Goal: Navigation & Orientation: Find specific page/section

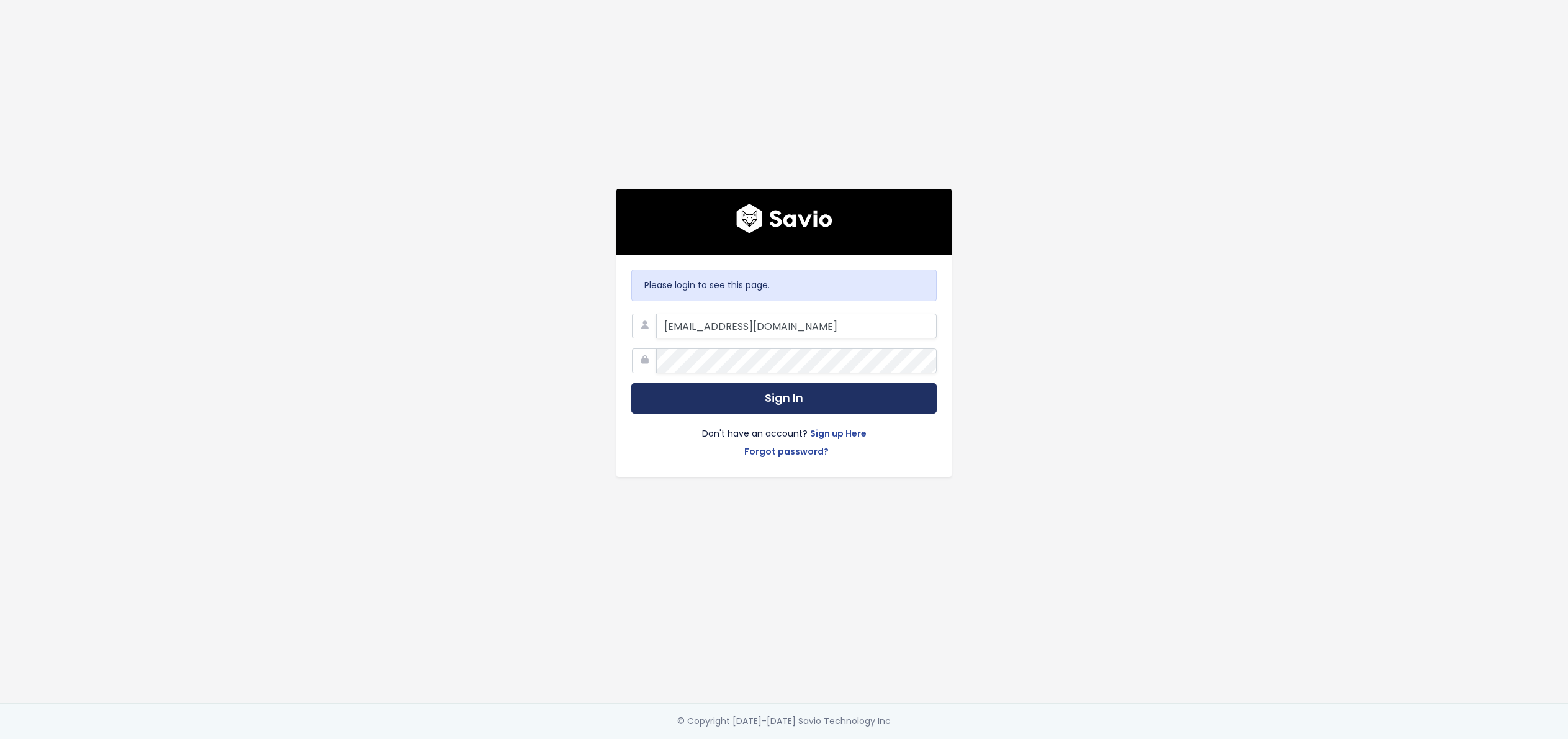
click at [737, 404] on button "Sign In" at bounding box center [784, 399] width 306 height 31
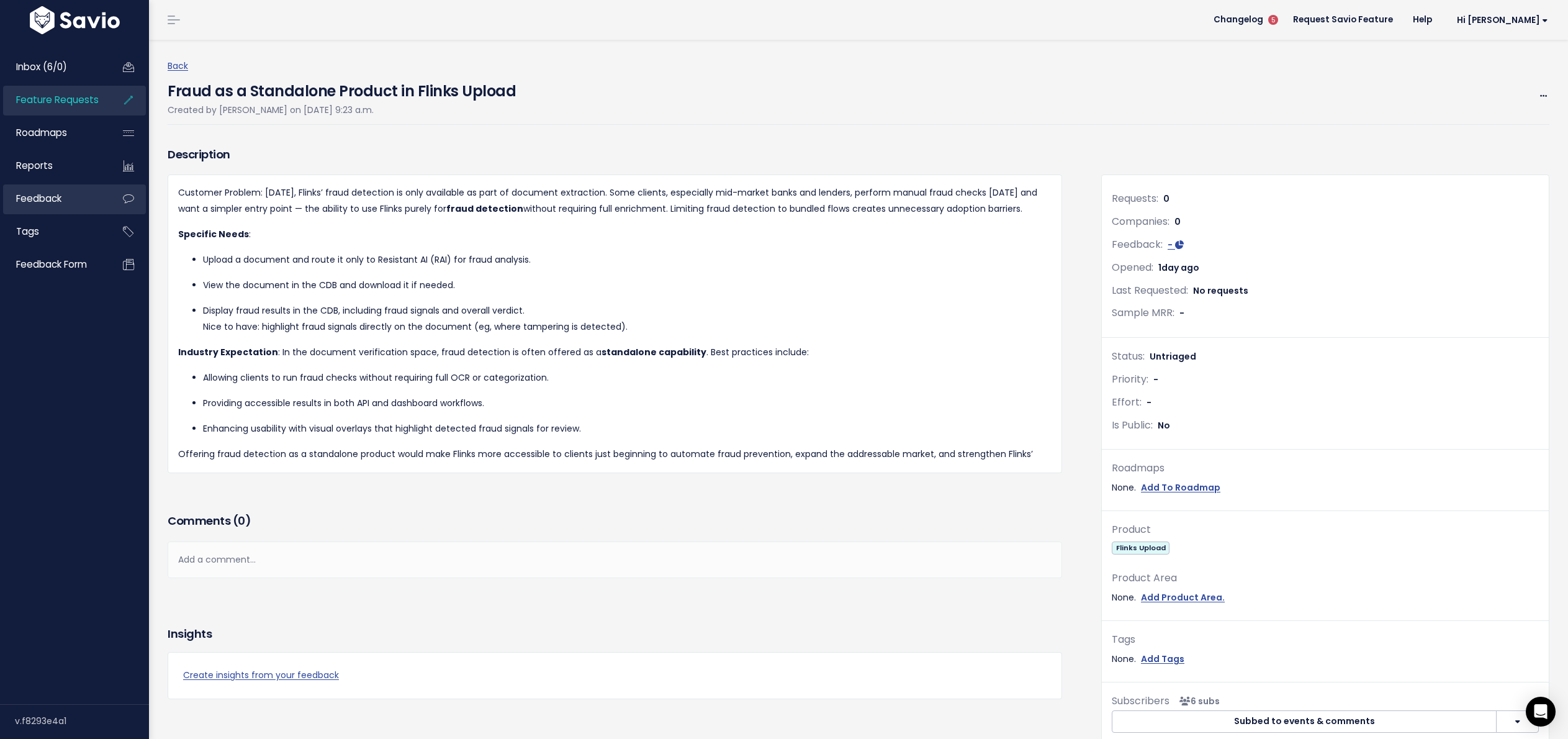
click at [93, 202] on link "Feedback" at bounding box center [53, 199] width 100 height 28
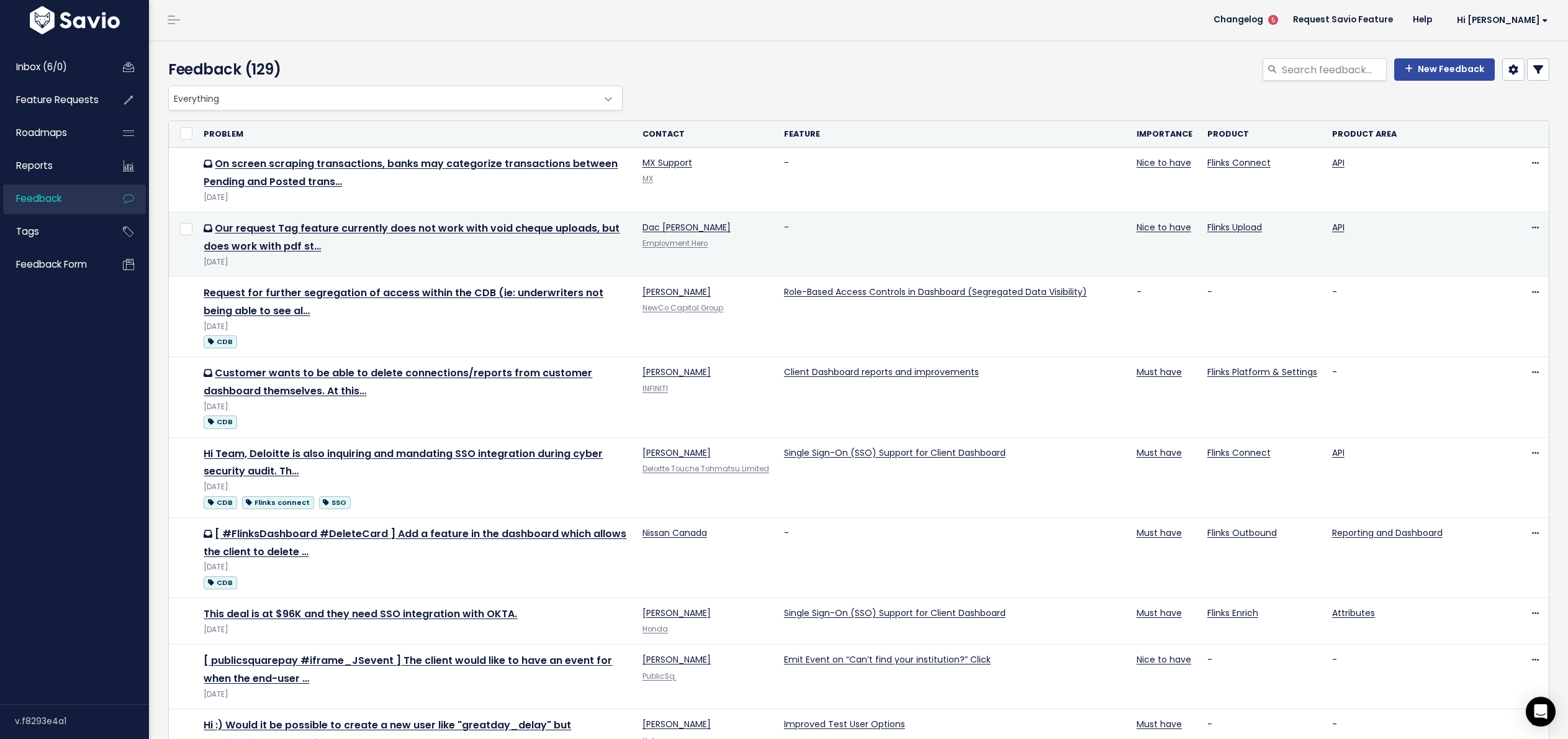
scroll to position [839, 0]
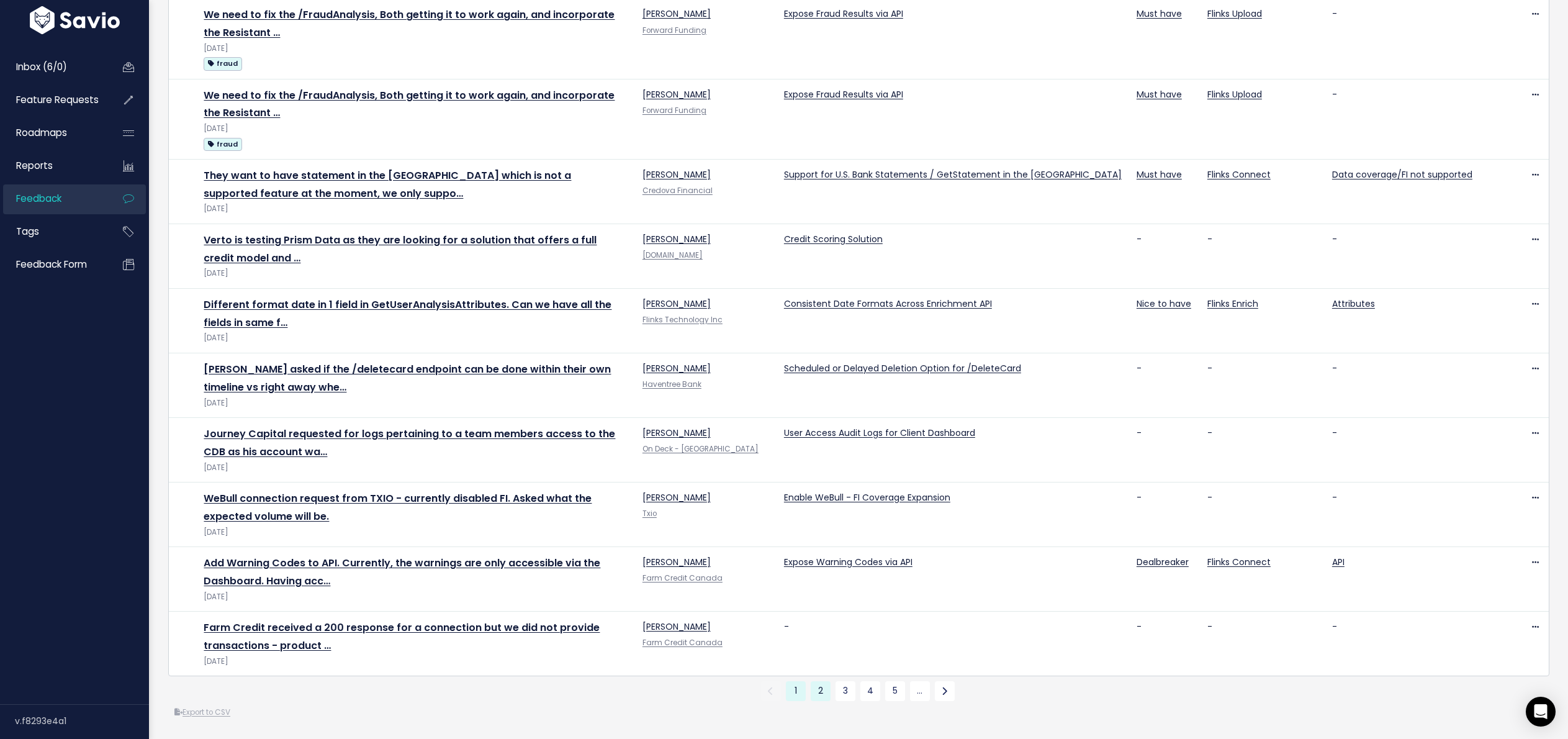
click at [827, 692] on link "2" at bounding box center [821, 691] width 20 height 20
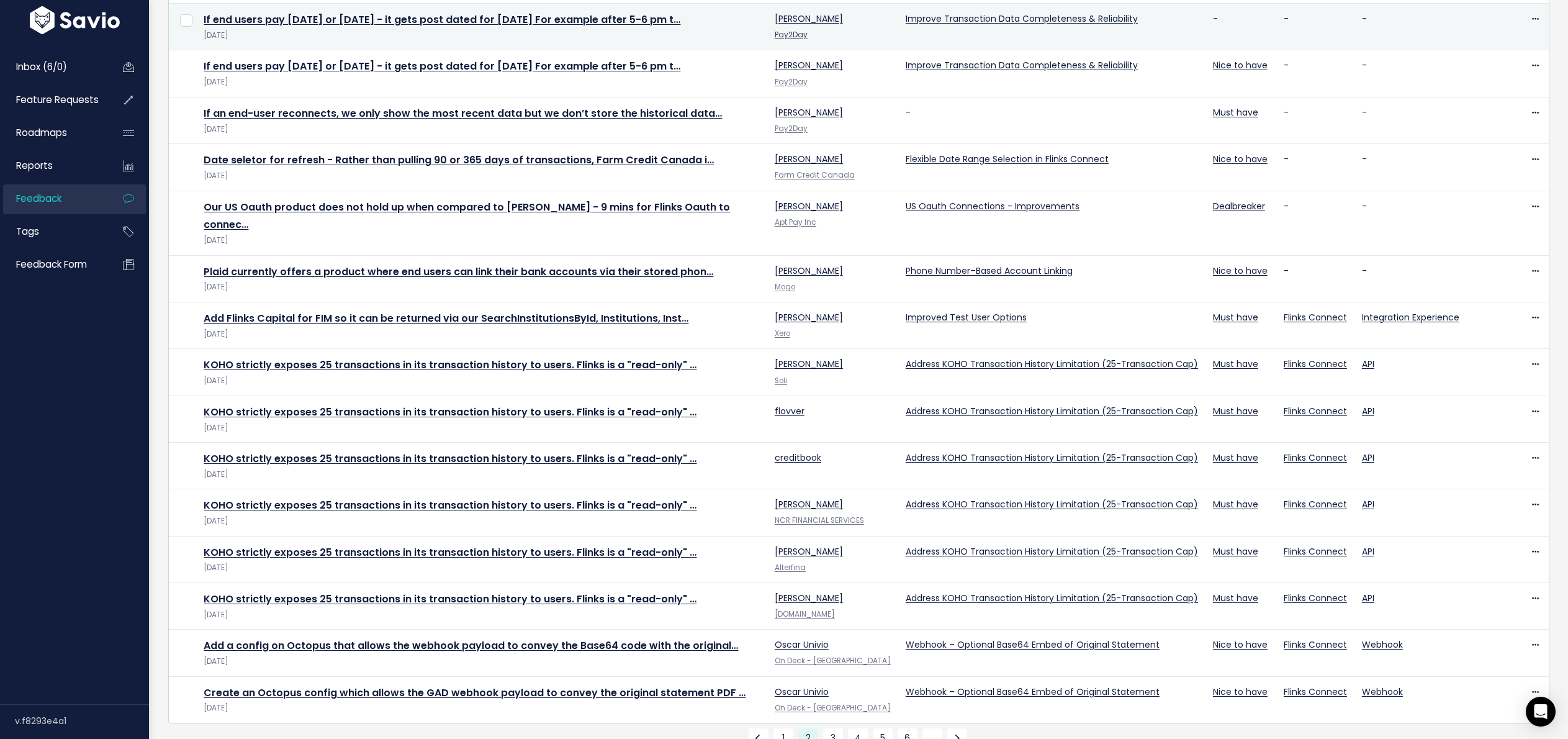
scroll to position [423, 0]
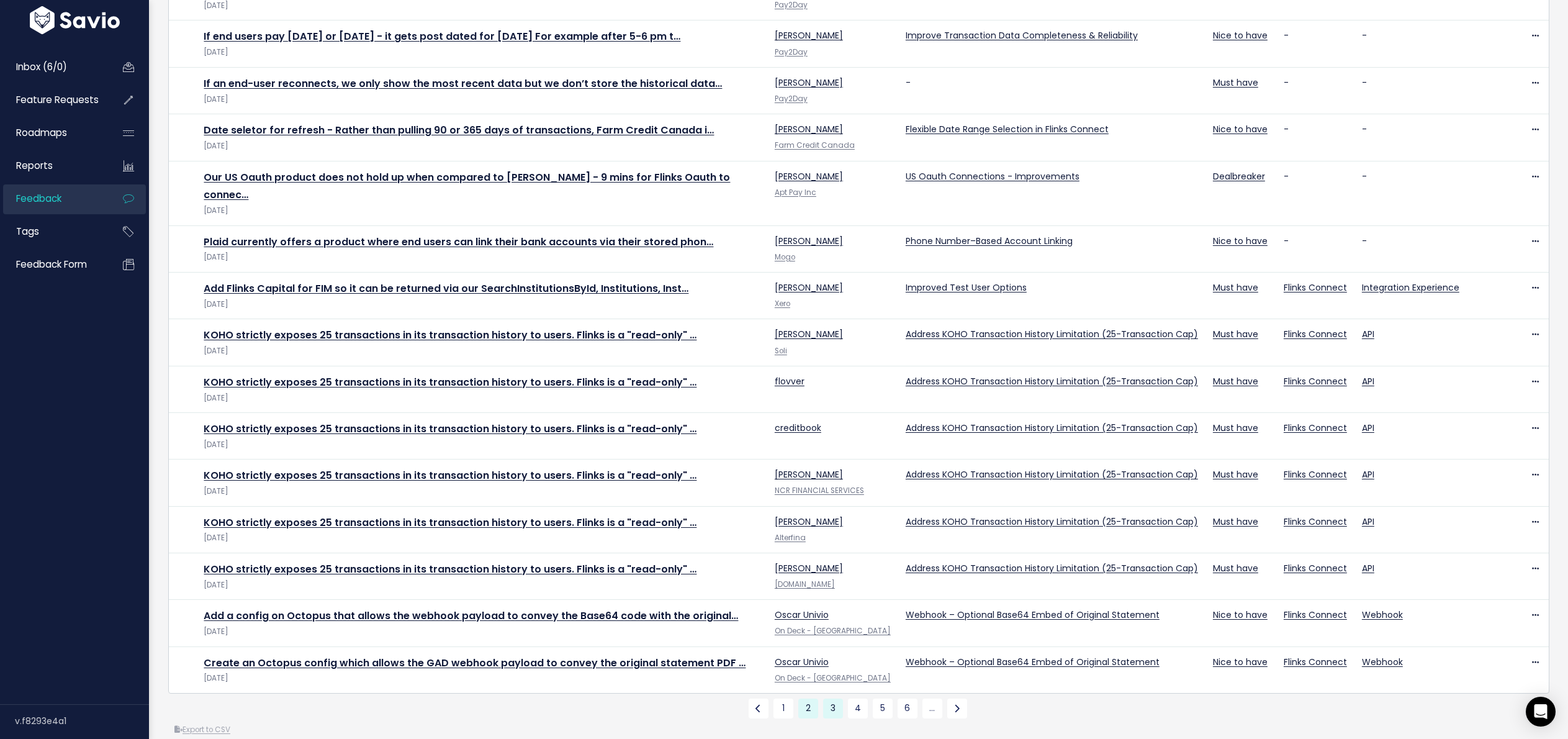
click at [835, 698] on link "3" at bounding box center [833, 708] width 20 height 20
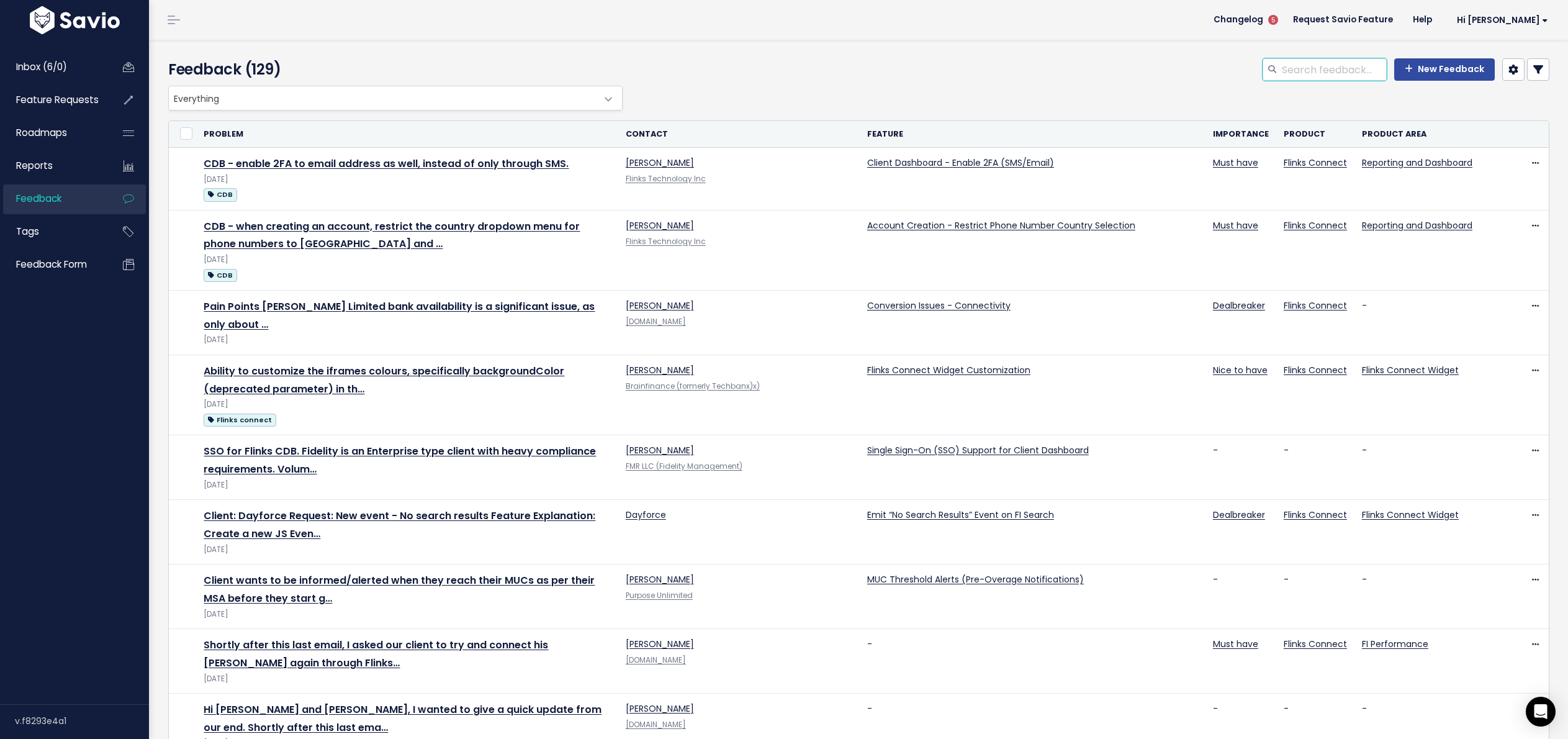
click at [1330, 72] on input "search" at bounding box center [1333, 69] width 107 height 22
type input "a"
type input "pay"
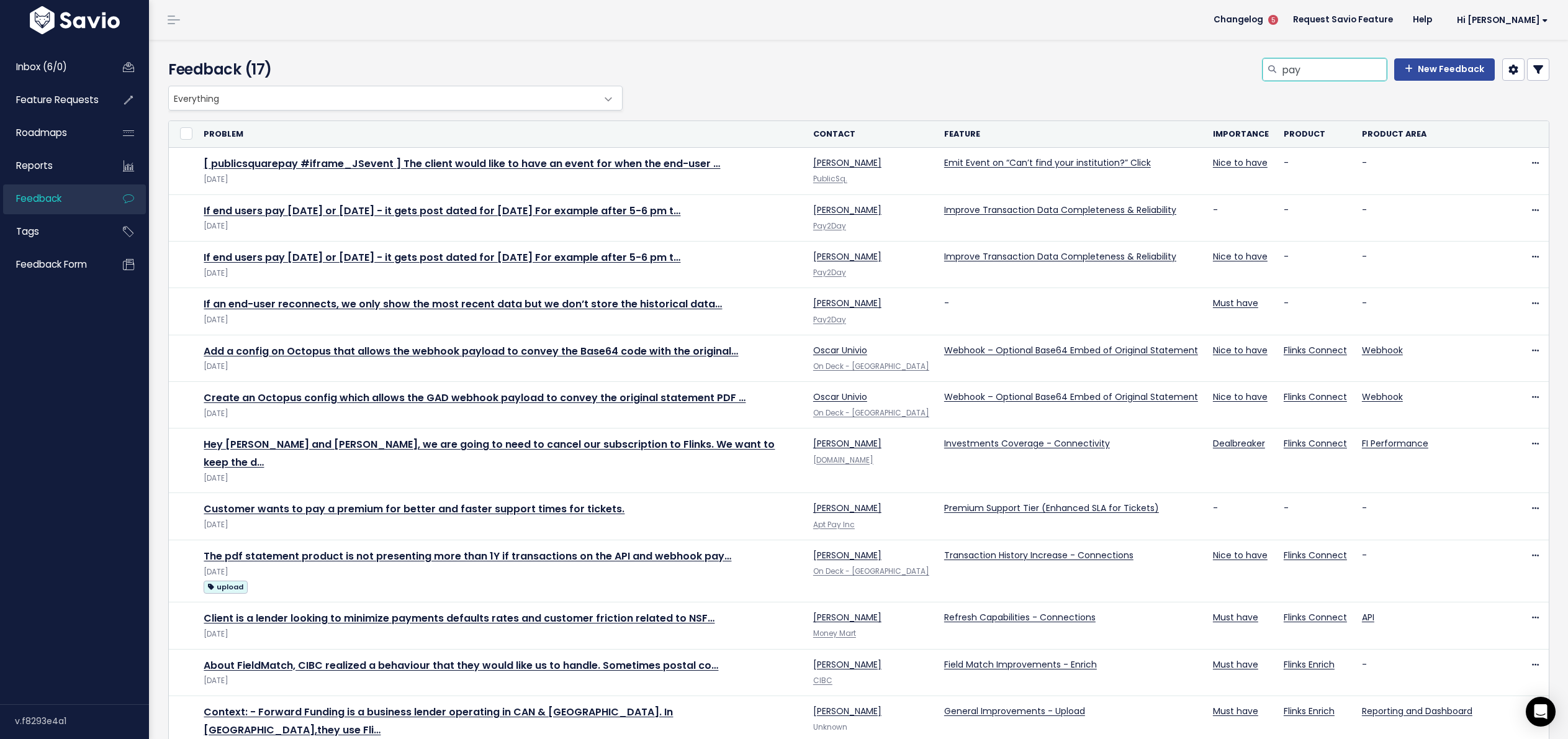
click at [1312, 71] on input "pay" at bounding box center [1333, 69] width 107 height 22
type input "p"
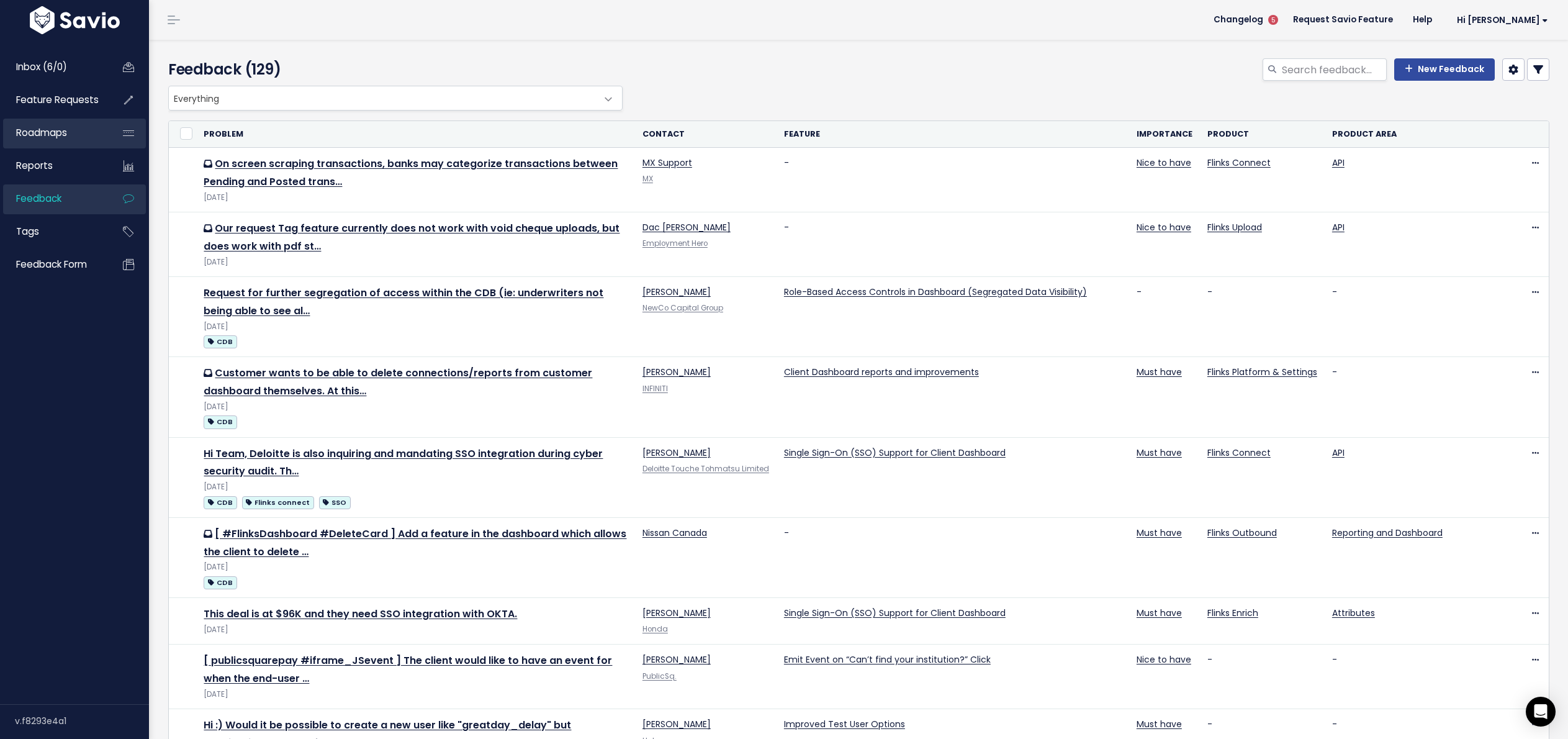
click at [64, 132] on span "Roadmaps" at bounding box center [41, 132] width 51 height 13
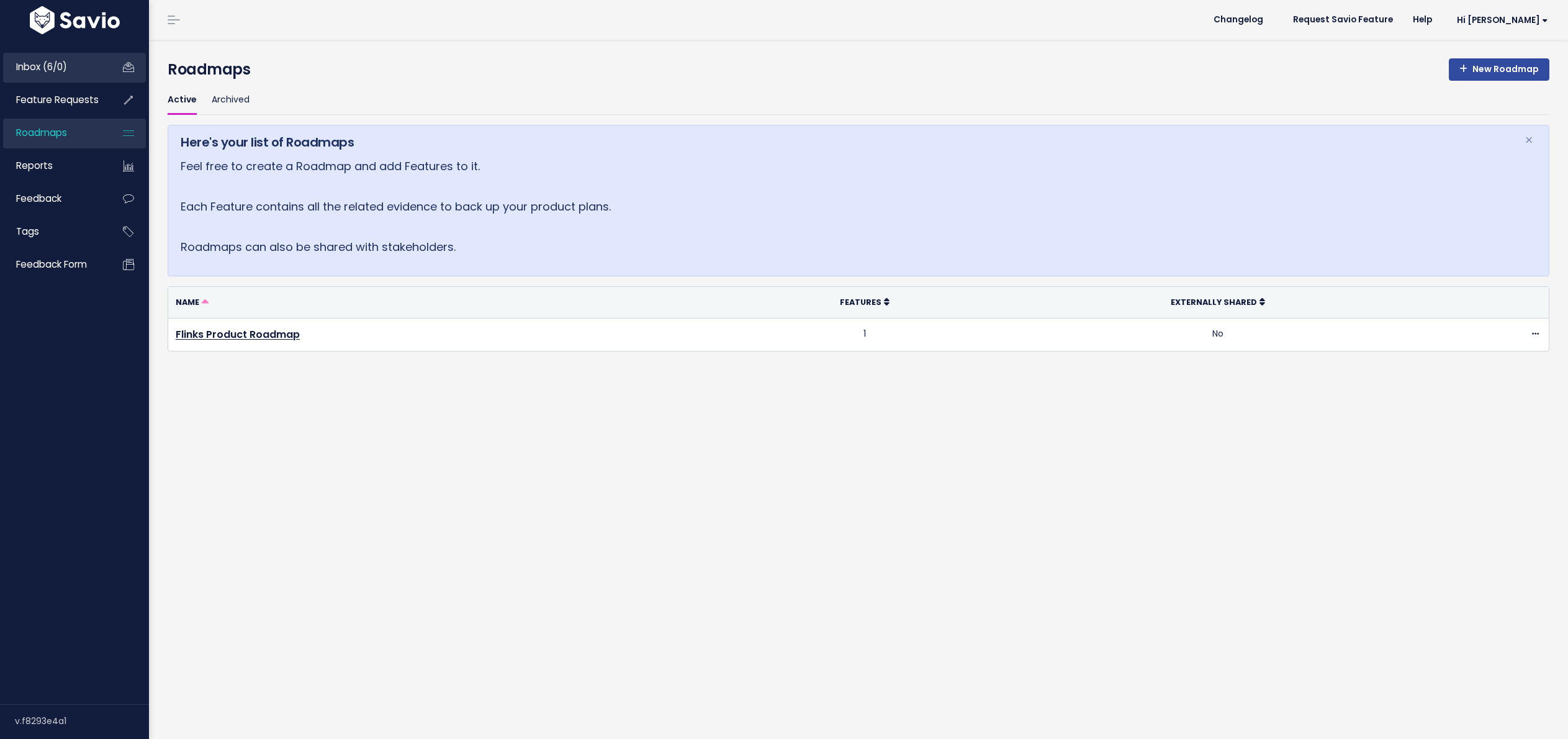
click at [66, 76] on link "Inbox (6/0)" at bounding box center [53, 67] width 100 height 28
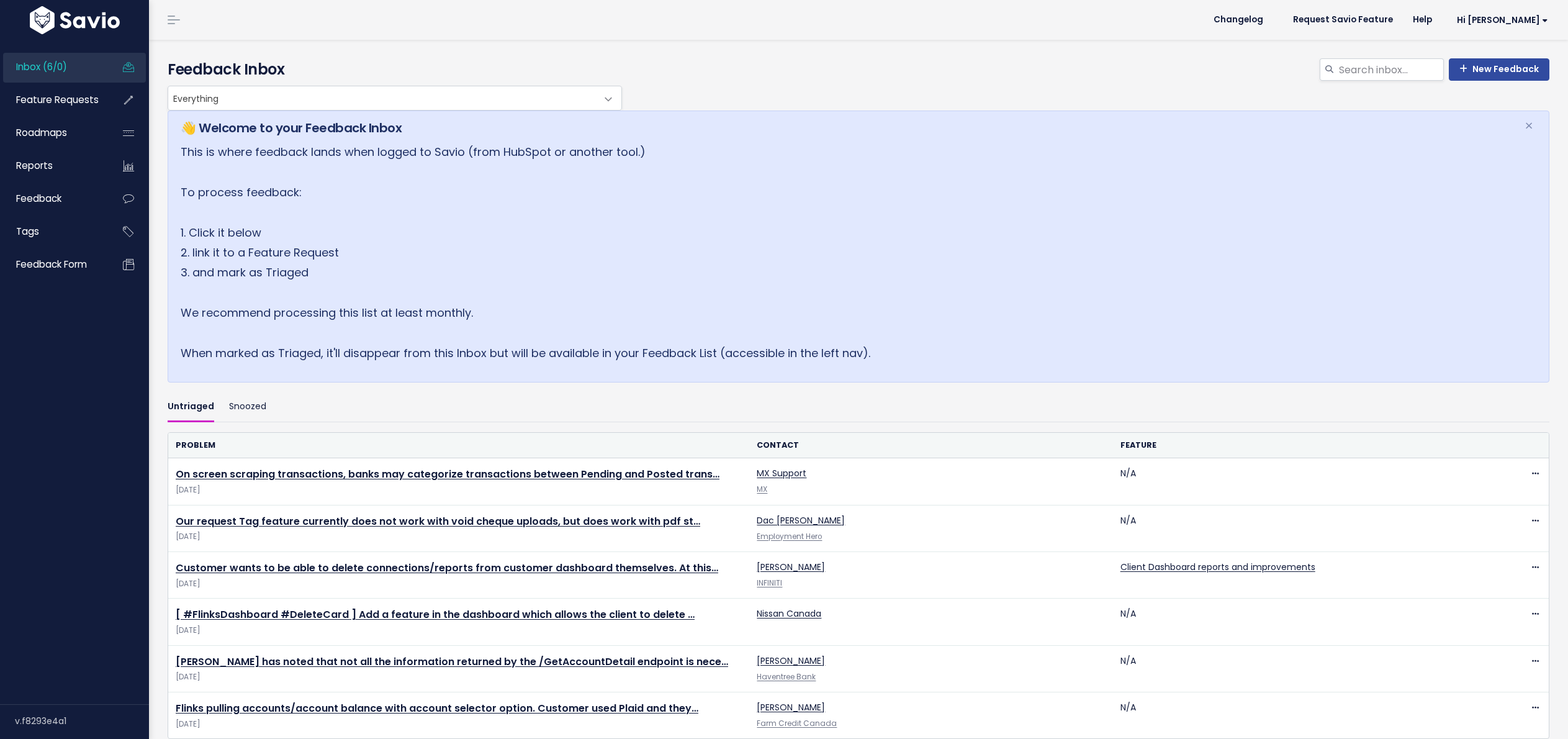
scroll to position [20, 0]
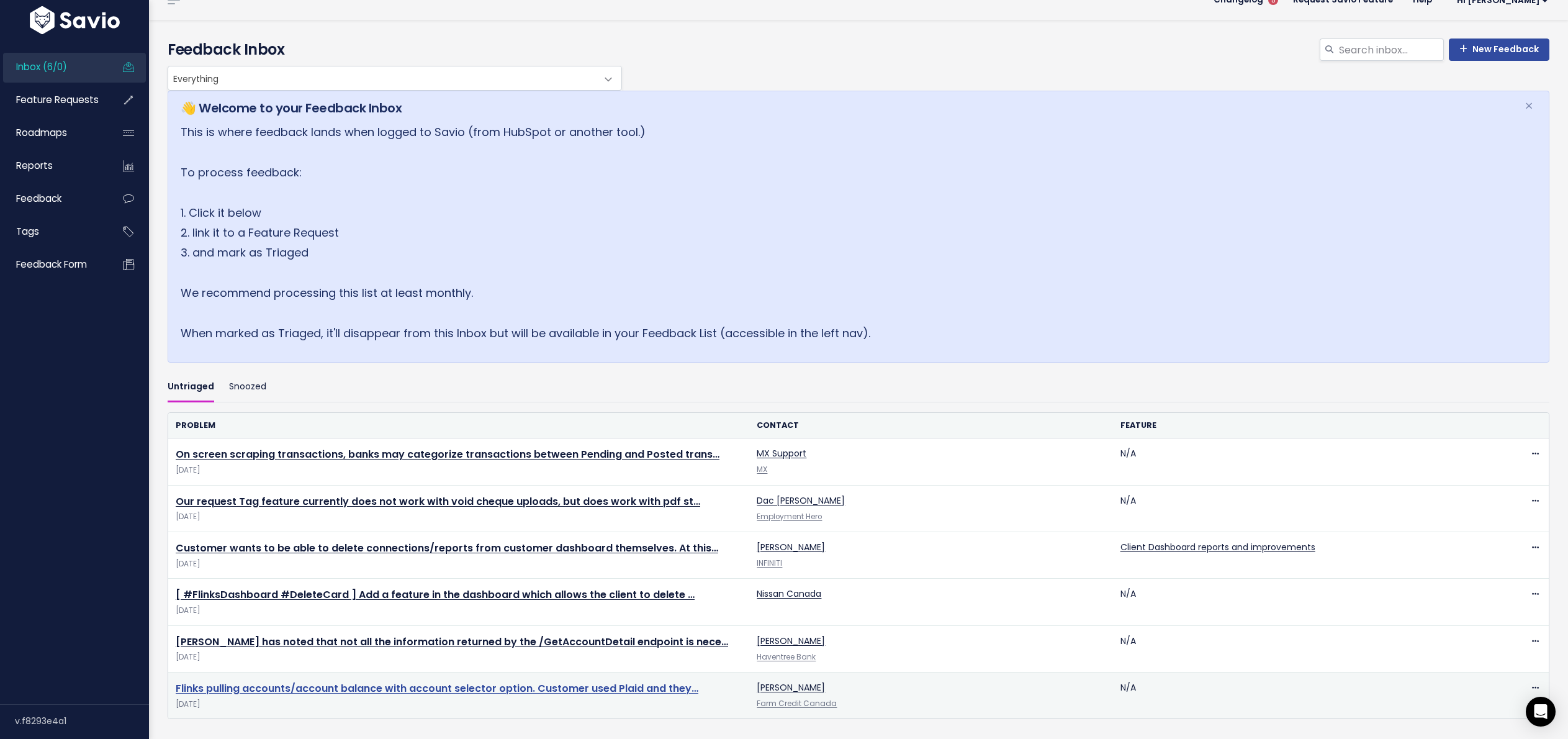
click at [566, 685] on link "Flinks pulling accounts/account balance with account selector option. Customer …" at bounding box center [437, 688] width 523 height 15
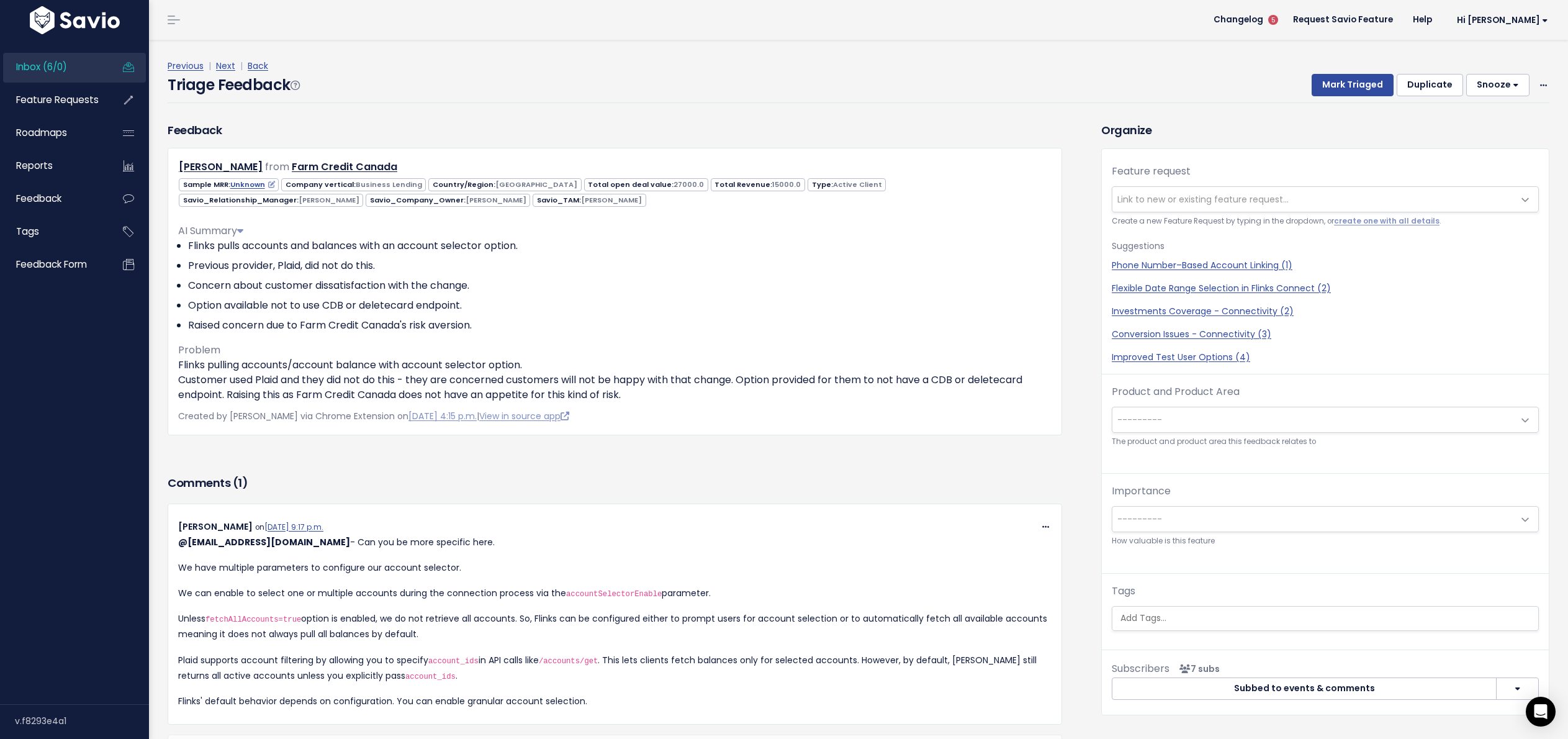
scroll to position [114, 0]
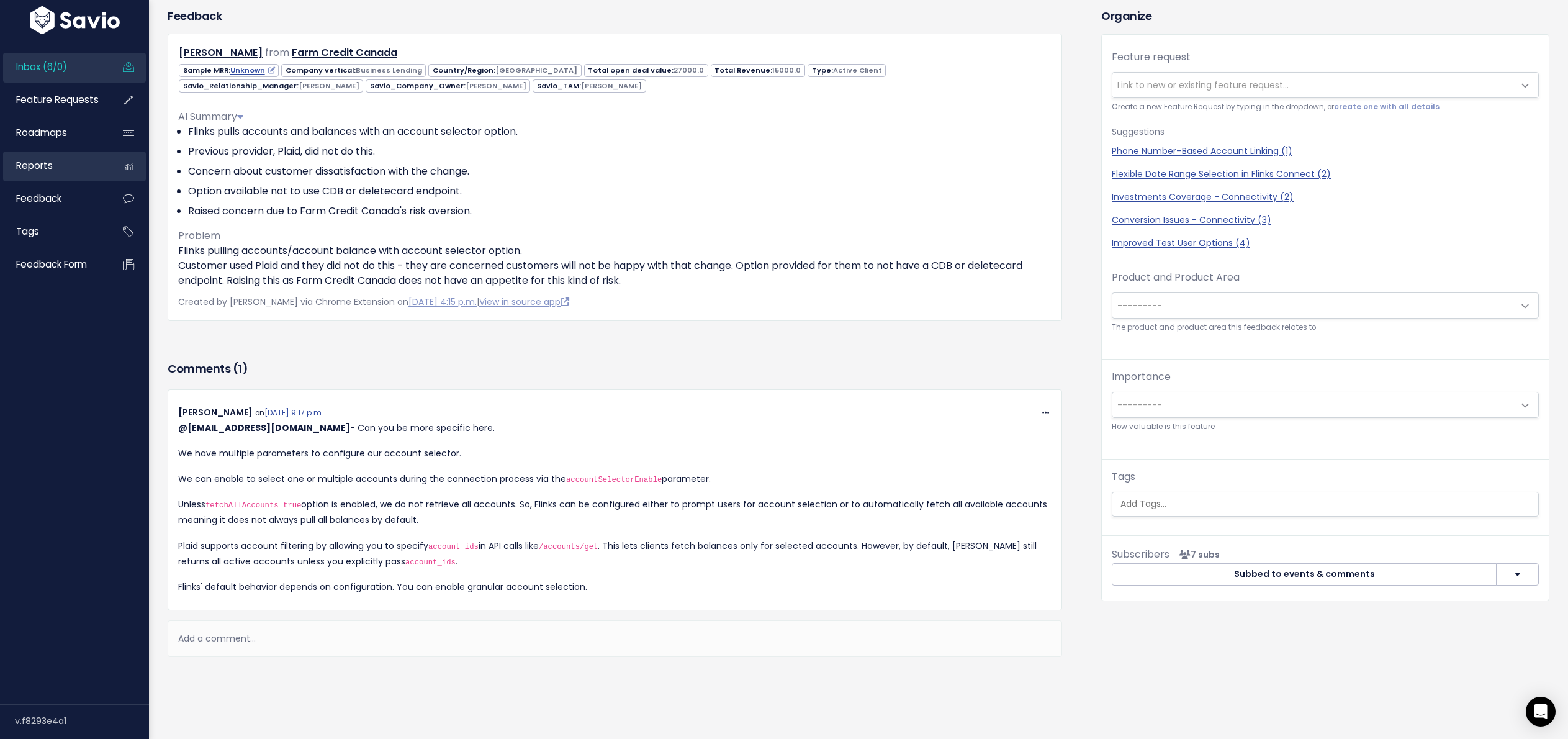
click at [71, 173] on link "Reports" at bounding box center [53, 166] width 100 height 28
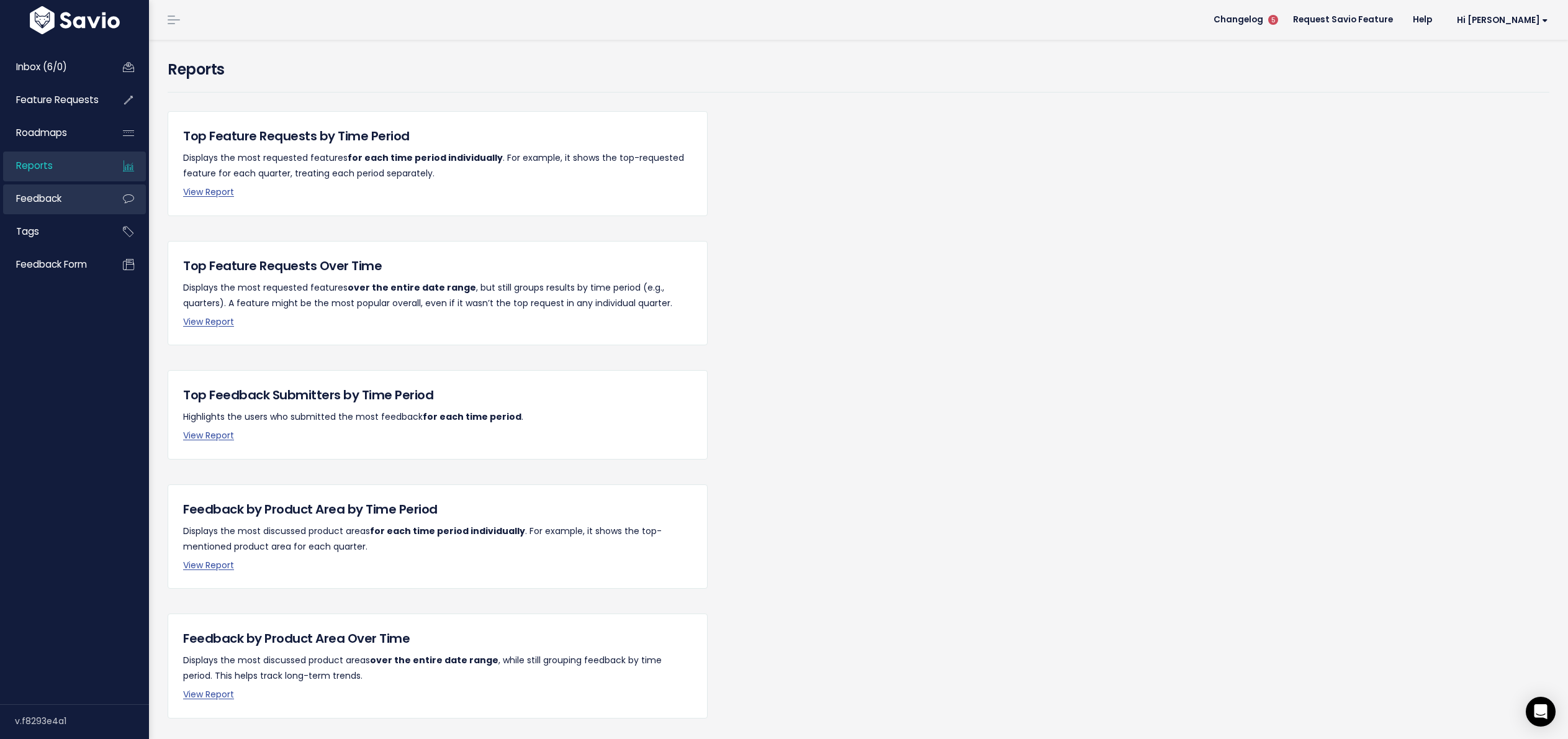
click at [51, 195] on span "Feedback" at bounding box center [38, 198] width 45 height 13
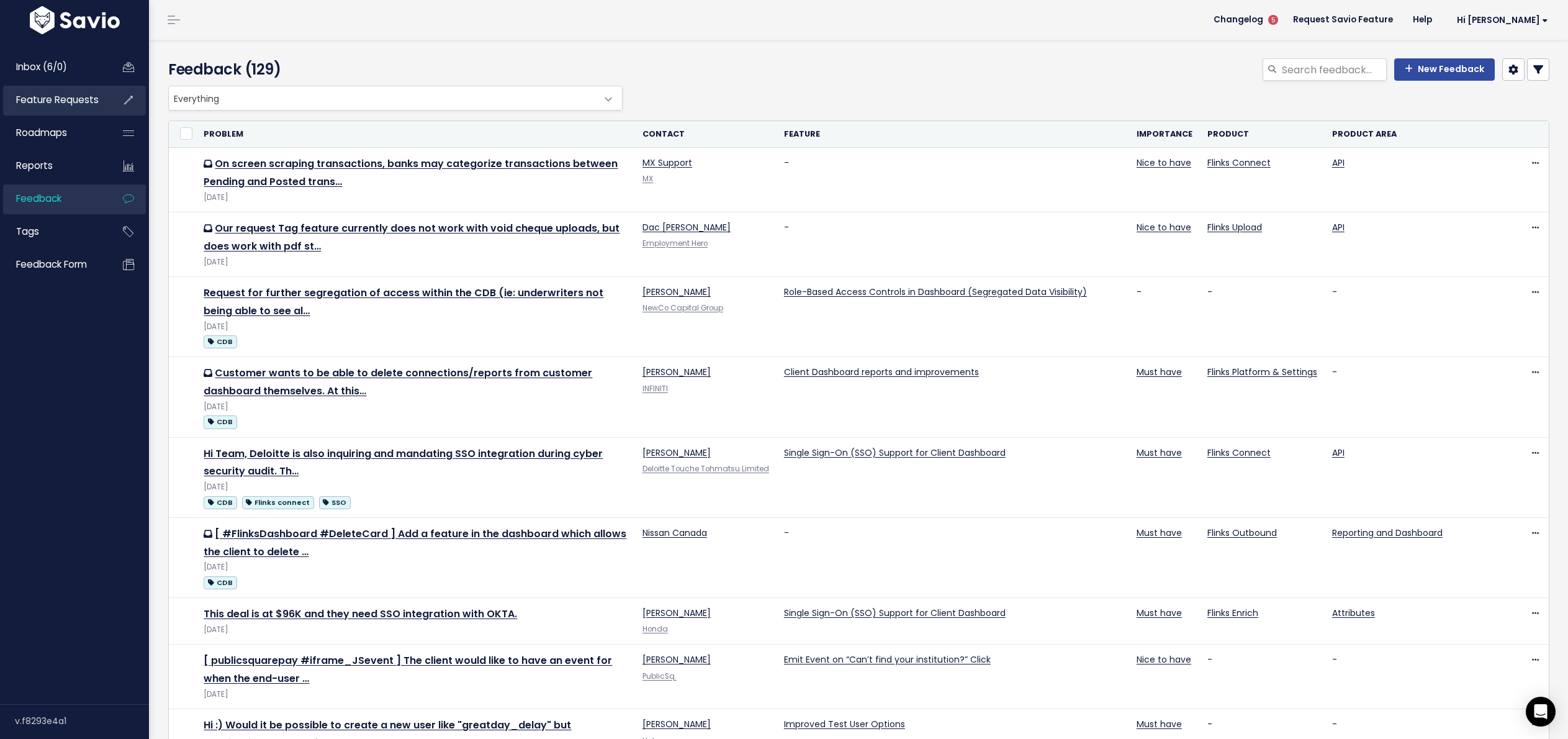
click at [100, 95] on link "Feature Requests" at bounding box center [53, 100] width 100 height 28
